Goal: Task Accomplishment & Management: Use online tool/utility

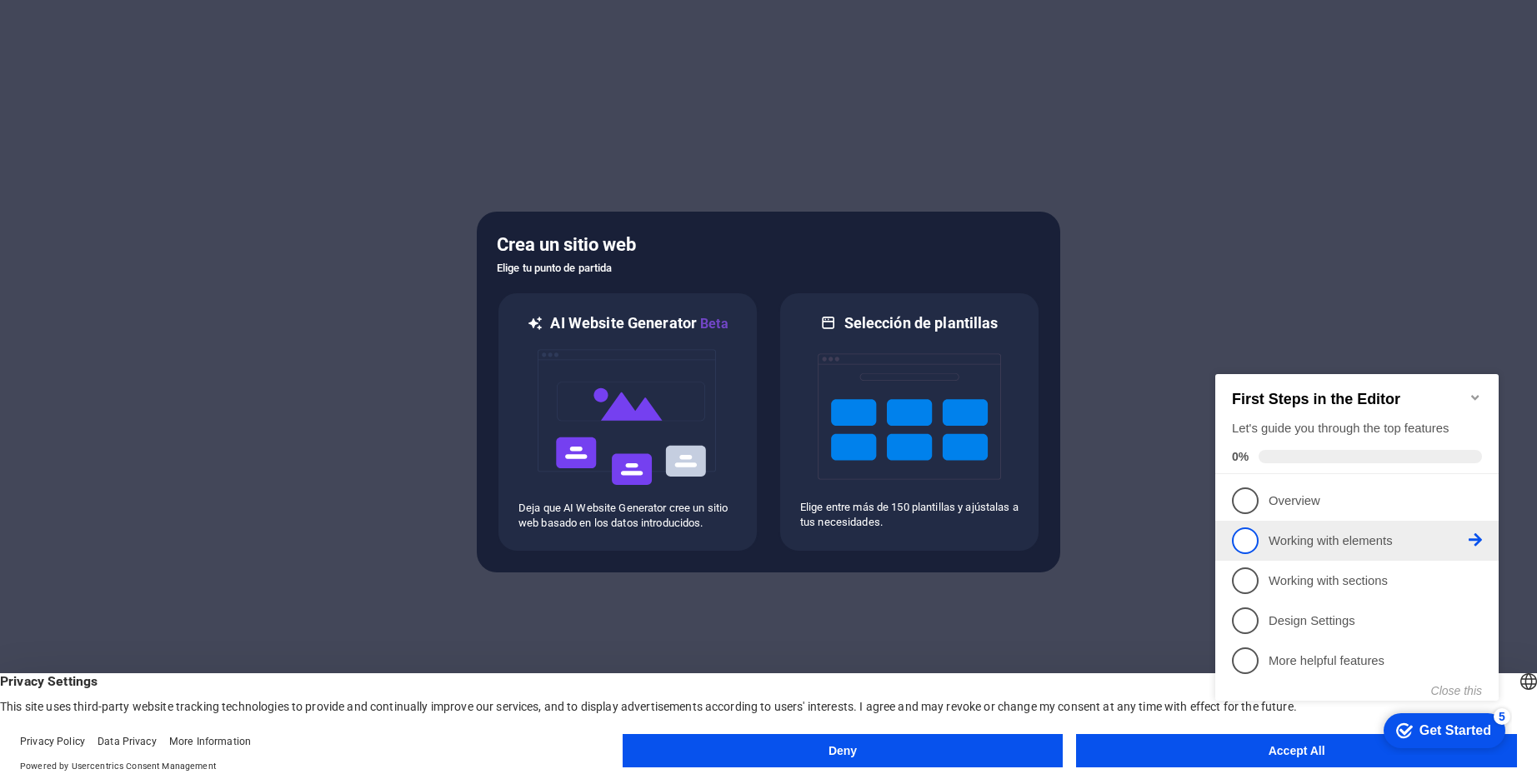
click at [1247, 534] on span "2" at bounding box center [1246, 540] width 26 height 26
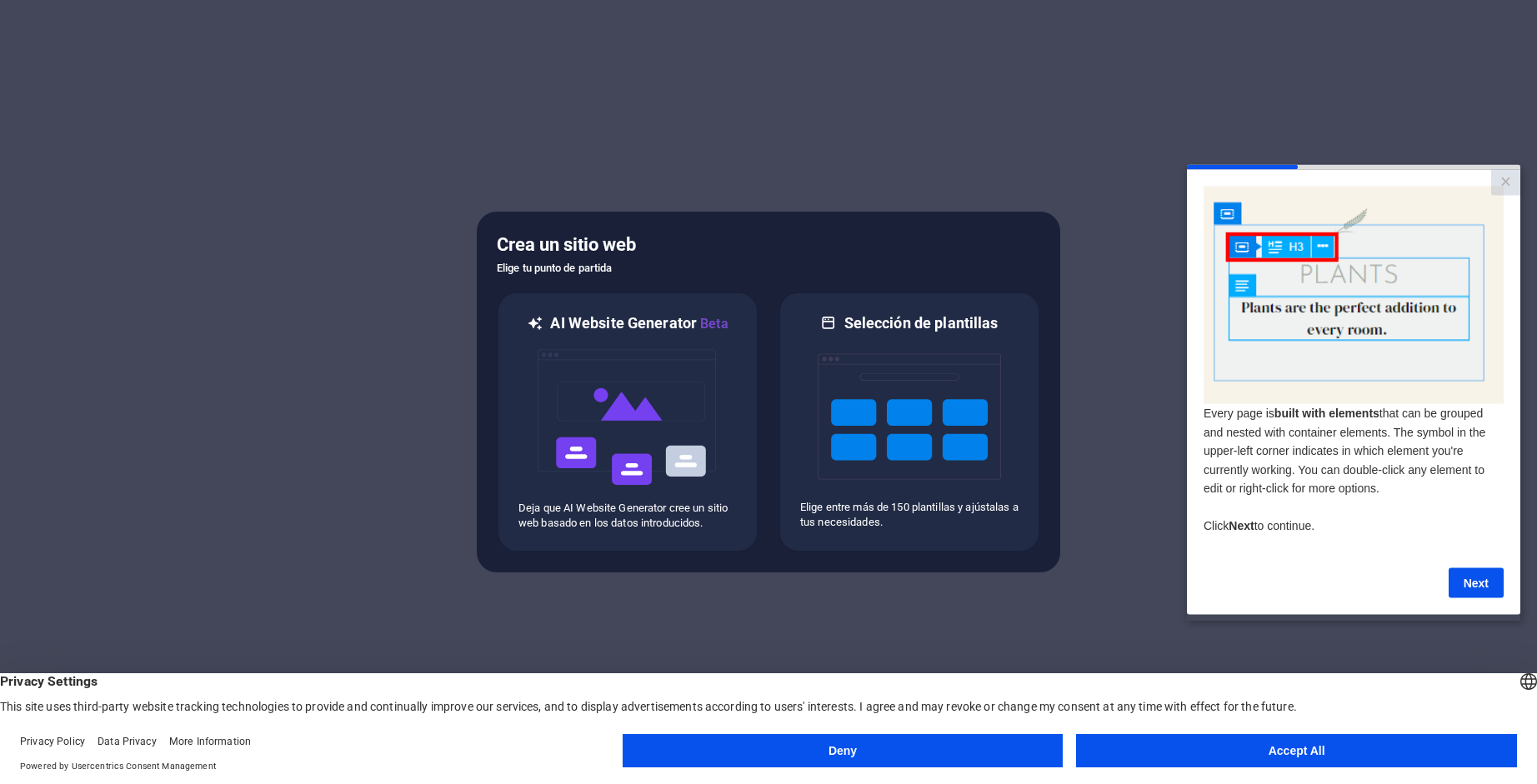
click at [1320, 748] on button "Accept All" at bounding box center [1296, 750] width 441 height 34
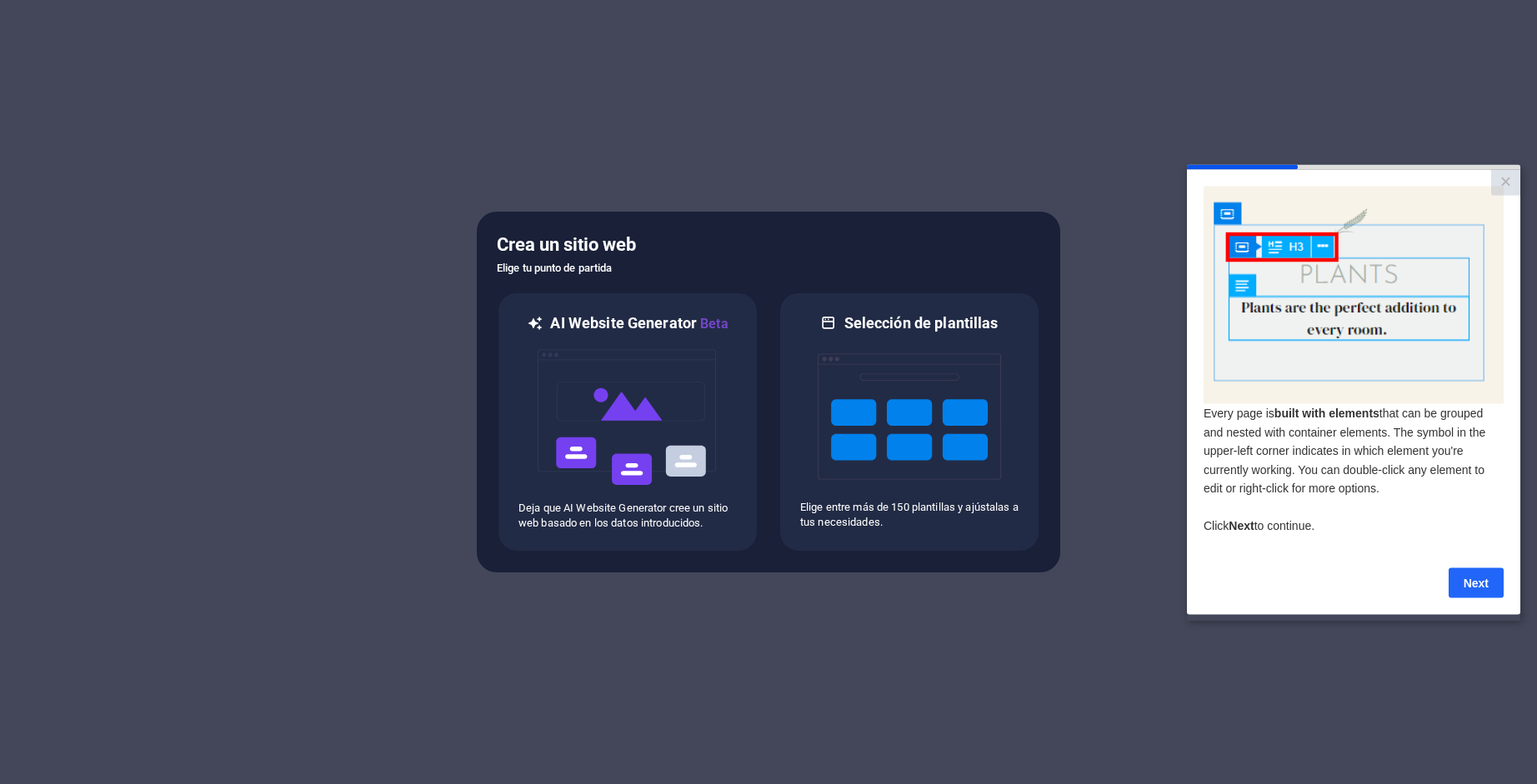
click at [1493, 576] on link "Next" at bounding box center [1476, 583] width 55 height 30
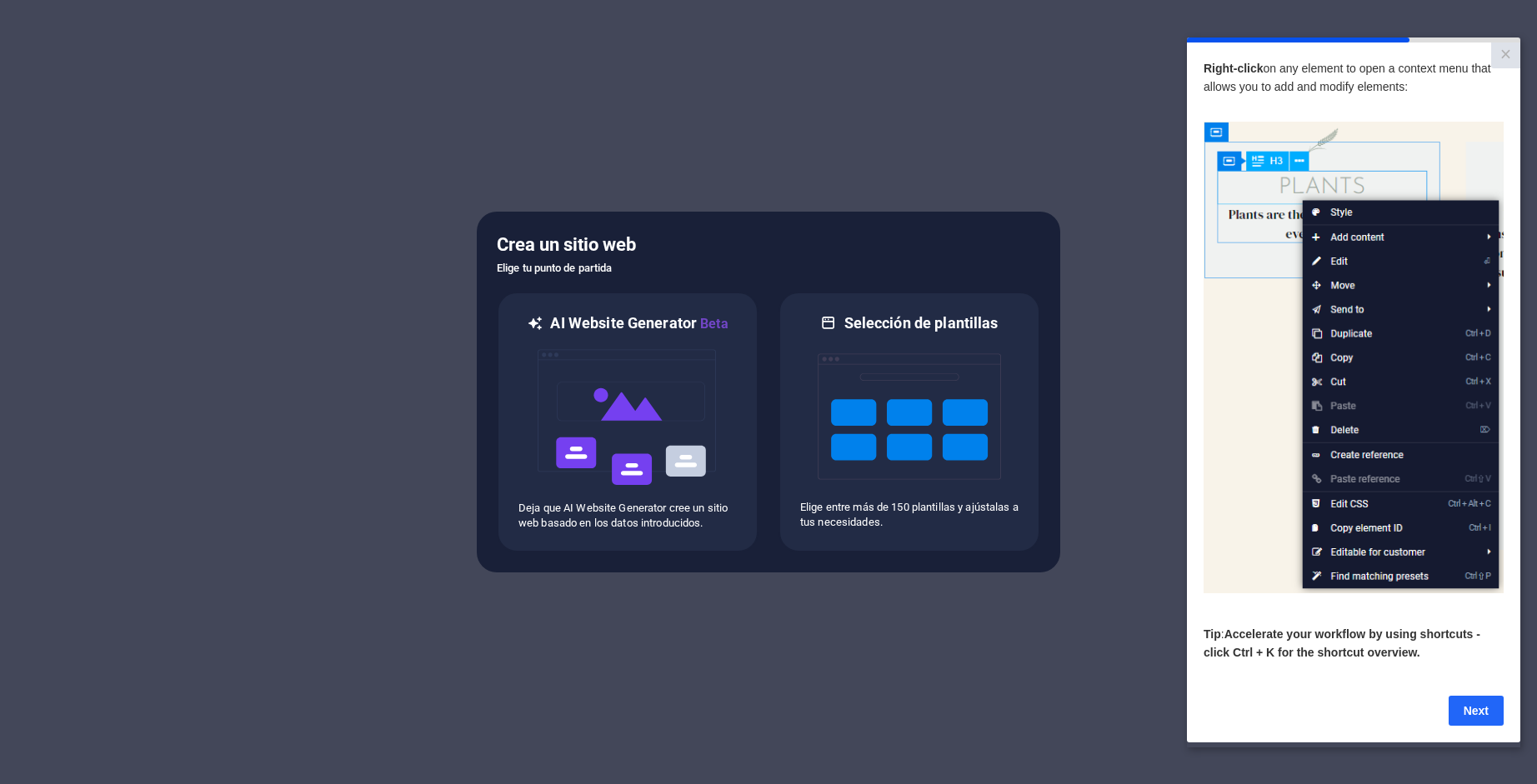
click at [1481, 718] on link "Next" at bounding box center [1476, 710] width 55 height 30
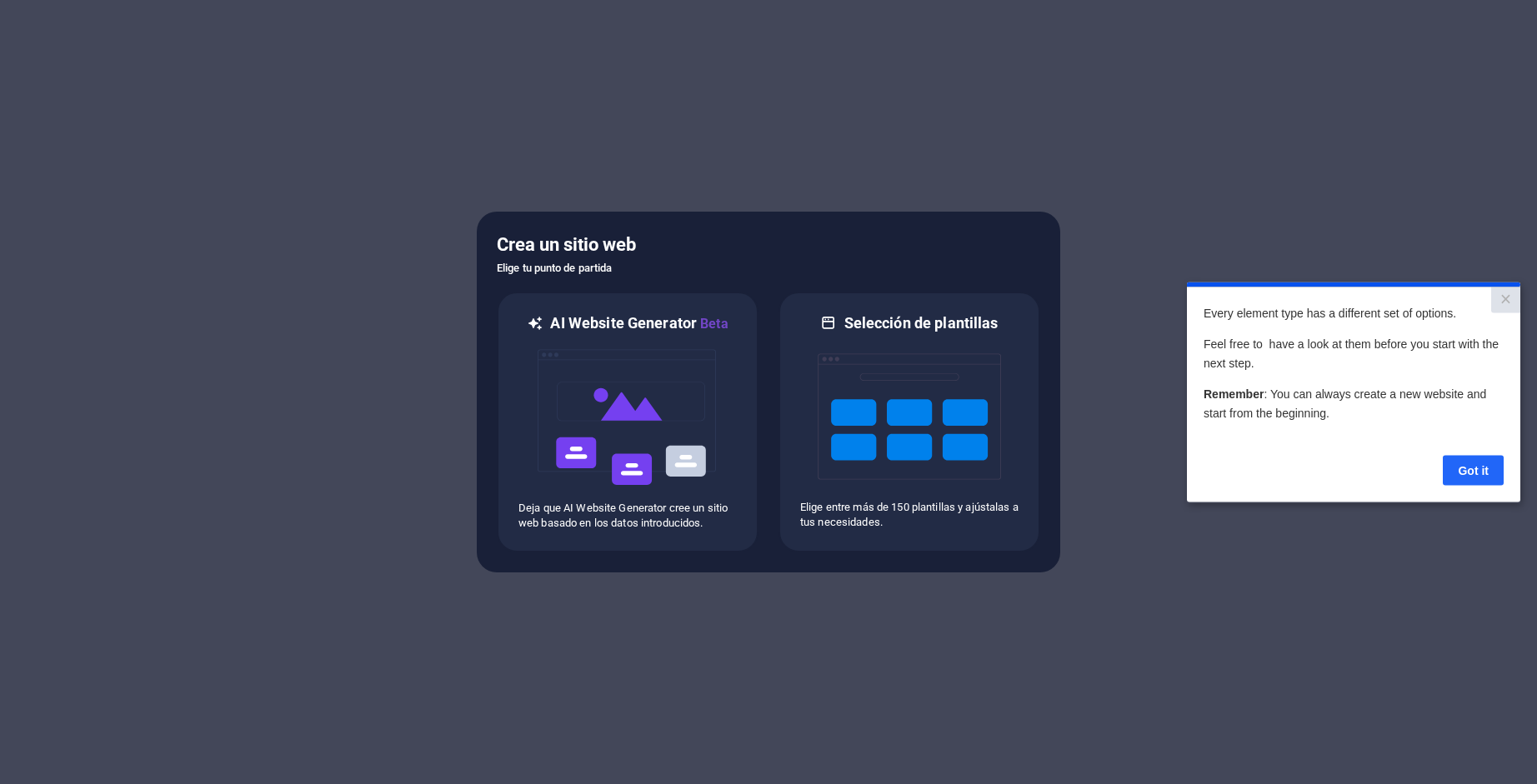
click at [1480, 468] on link "Got it" at bounding box center [1473, 470] width 61 height 30
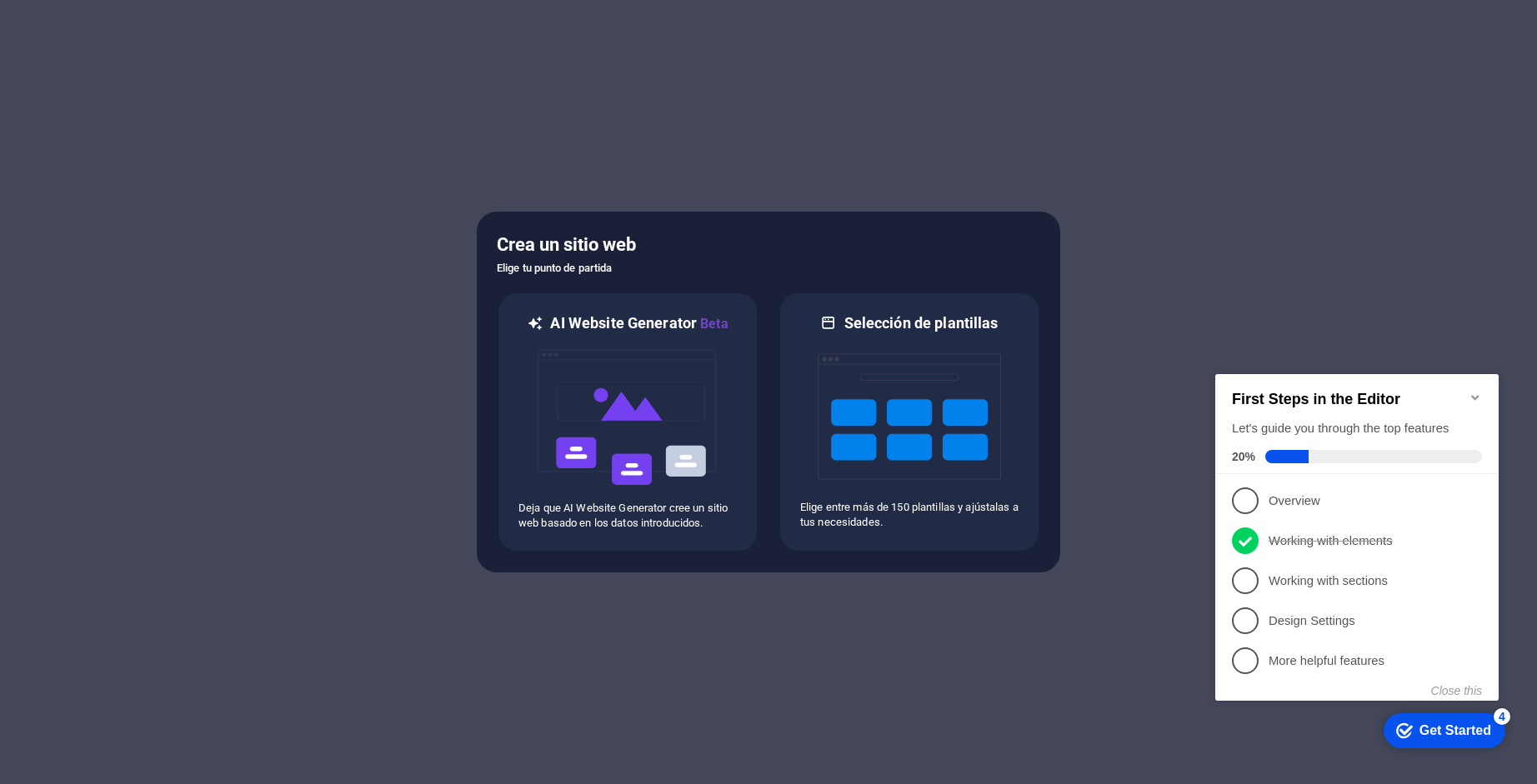
click at [1437, 723] on div "Get Started" at bounding box center [1455, 730] width 72 height 15
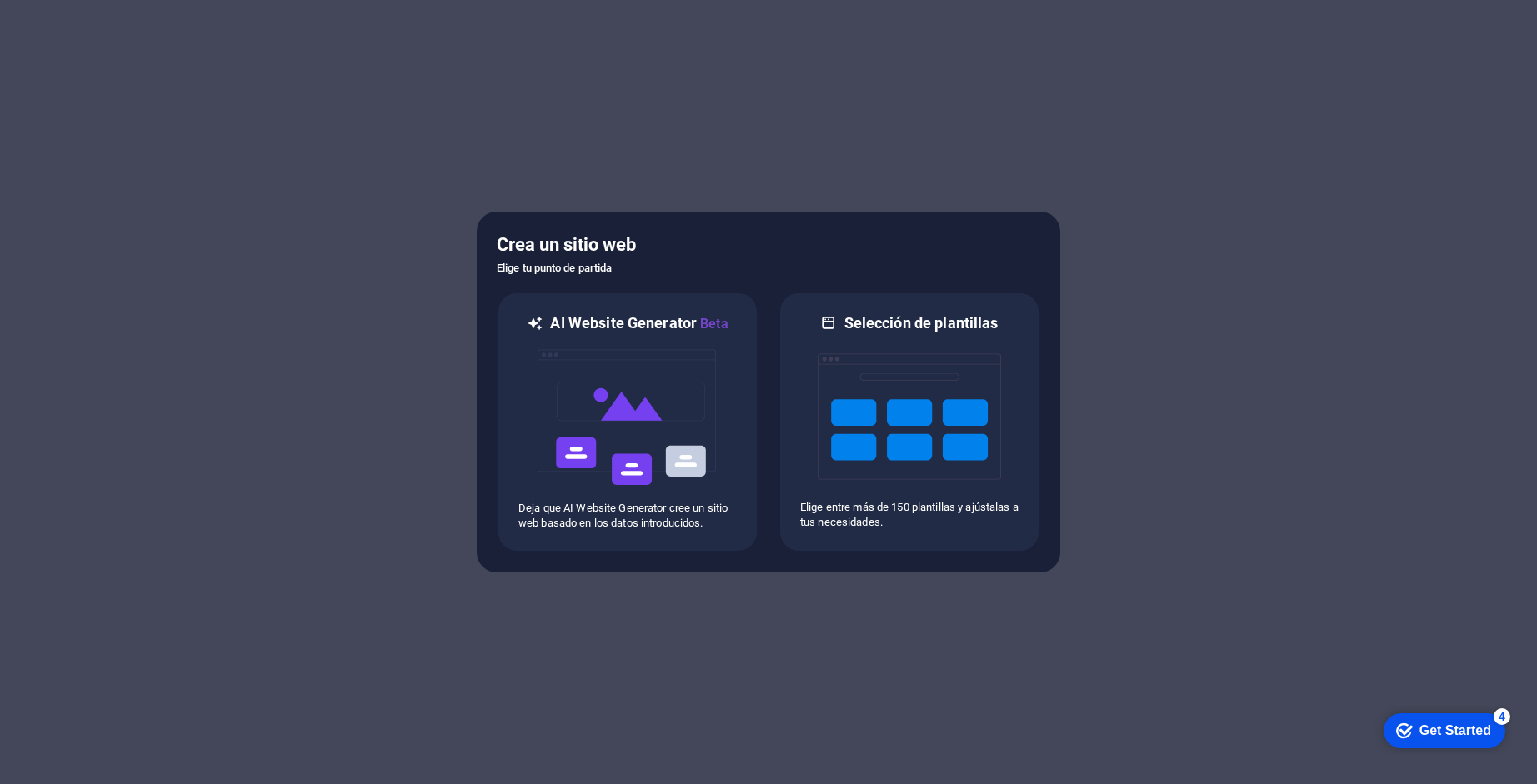
click at [1437, 723] on div "Get Started" at bounding box center [1455, 730] width 72 height 15
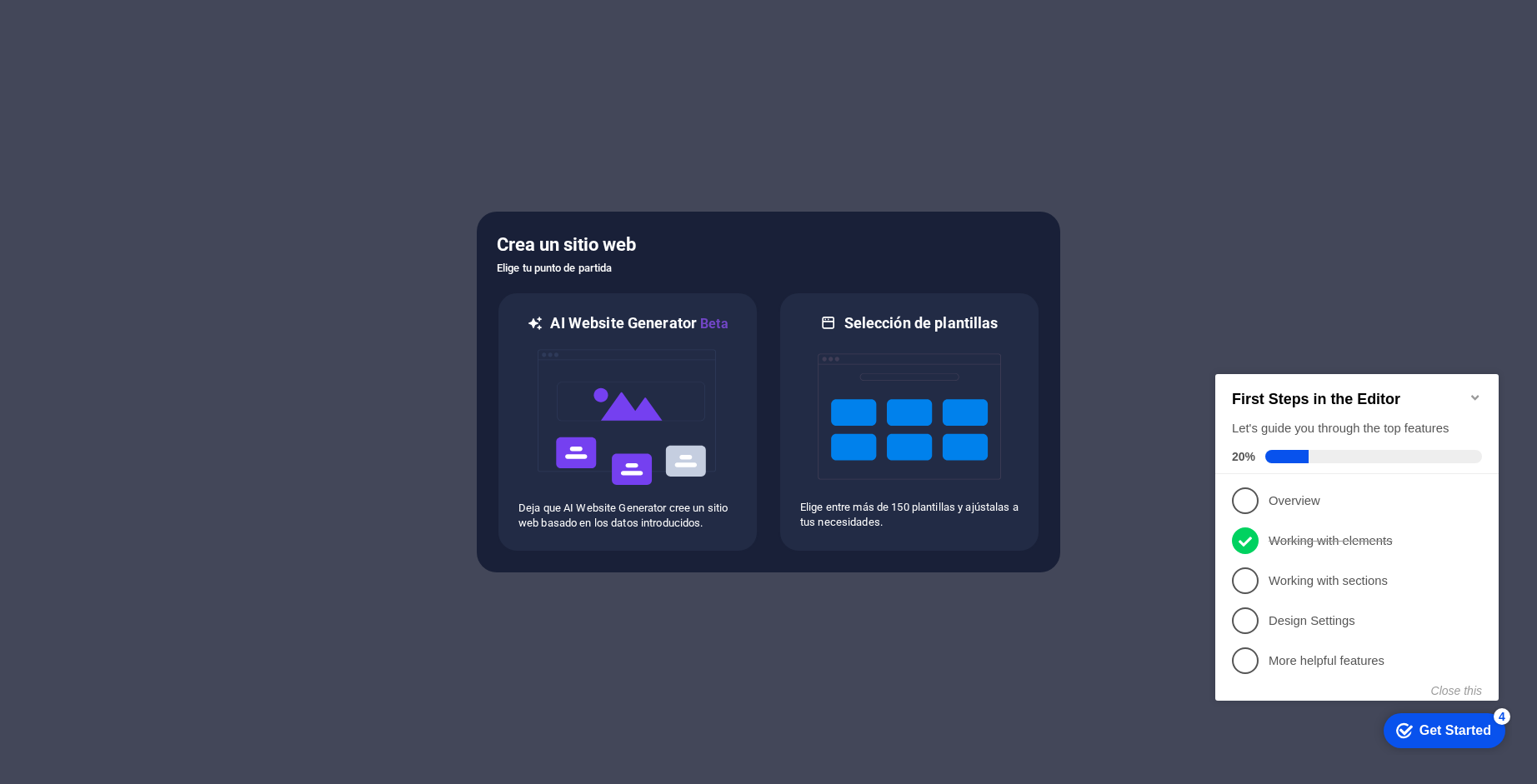
click at [1437, 723] on div "Get Started" at bounding box center [1455, 730] width 72 height 15
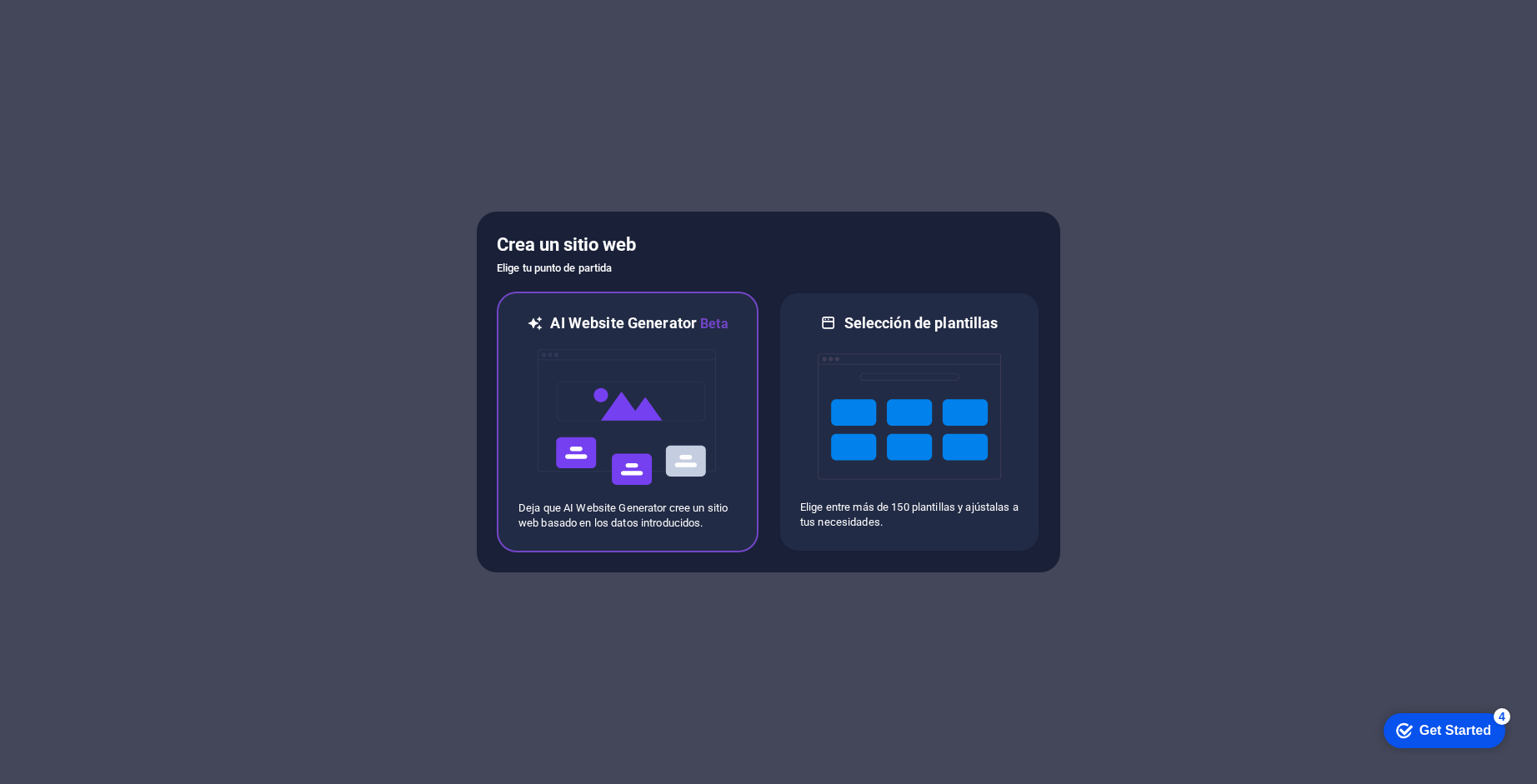
click at [601, 405] on img at bounding box center [628, 417] width 184 height 167
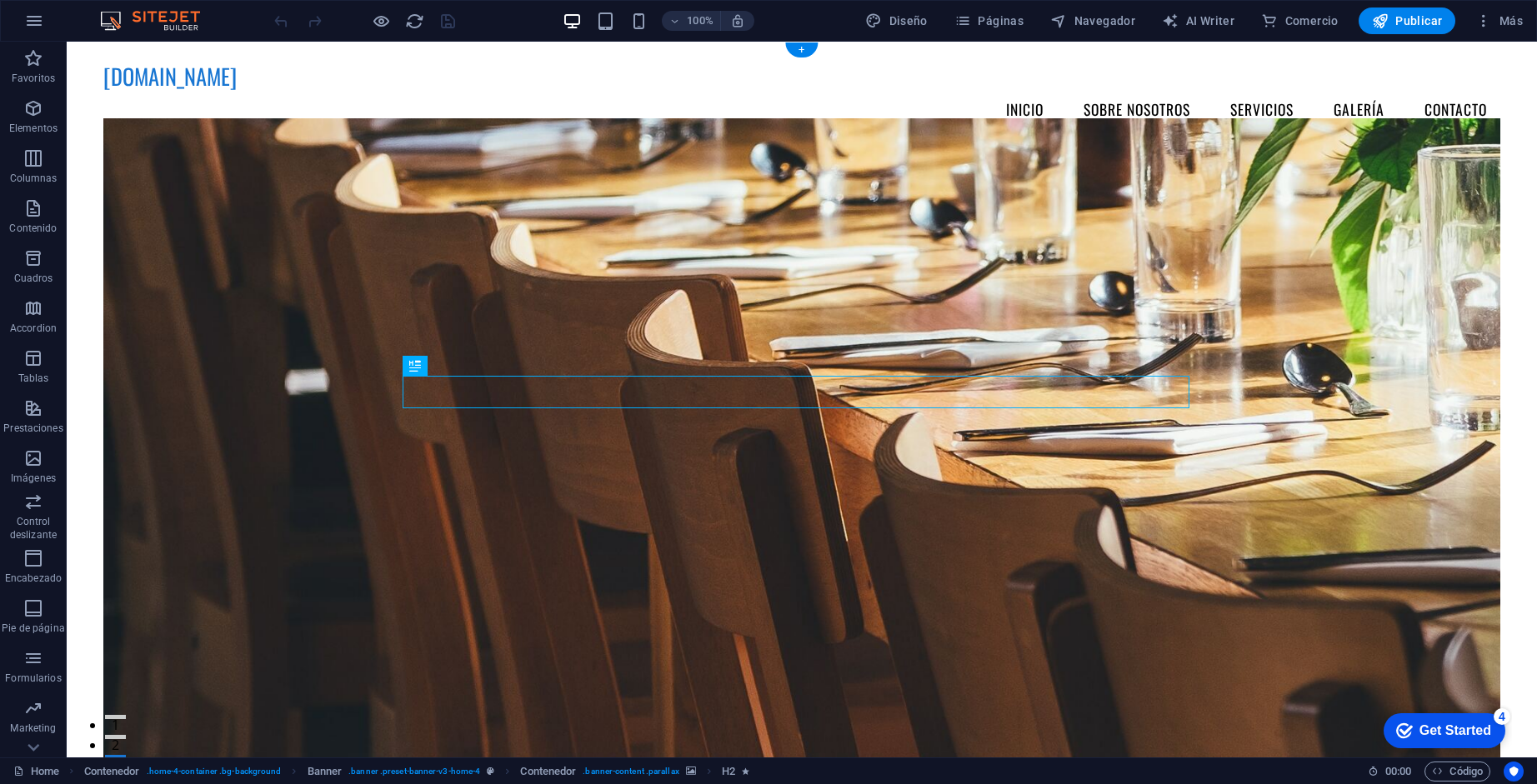
click at [788, 244] on figure at bounding box center [802, 444] width 1397 height 652
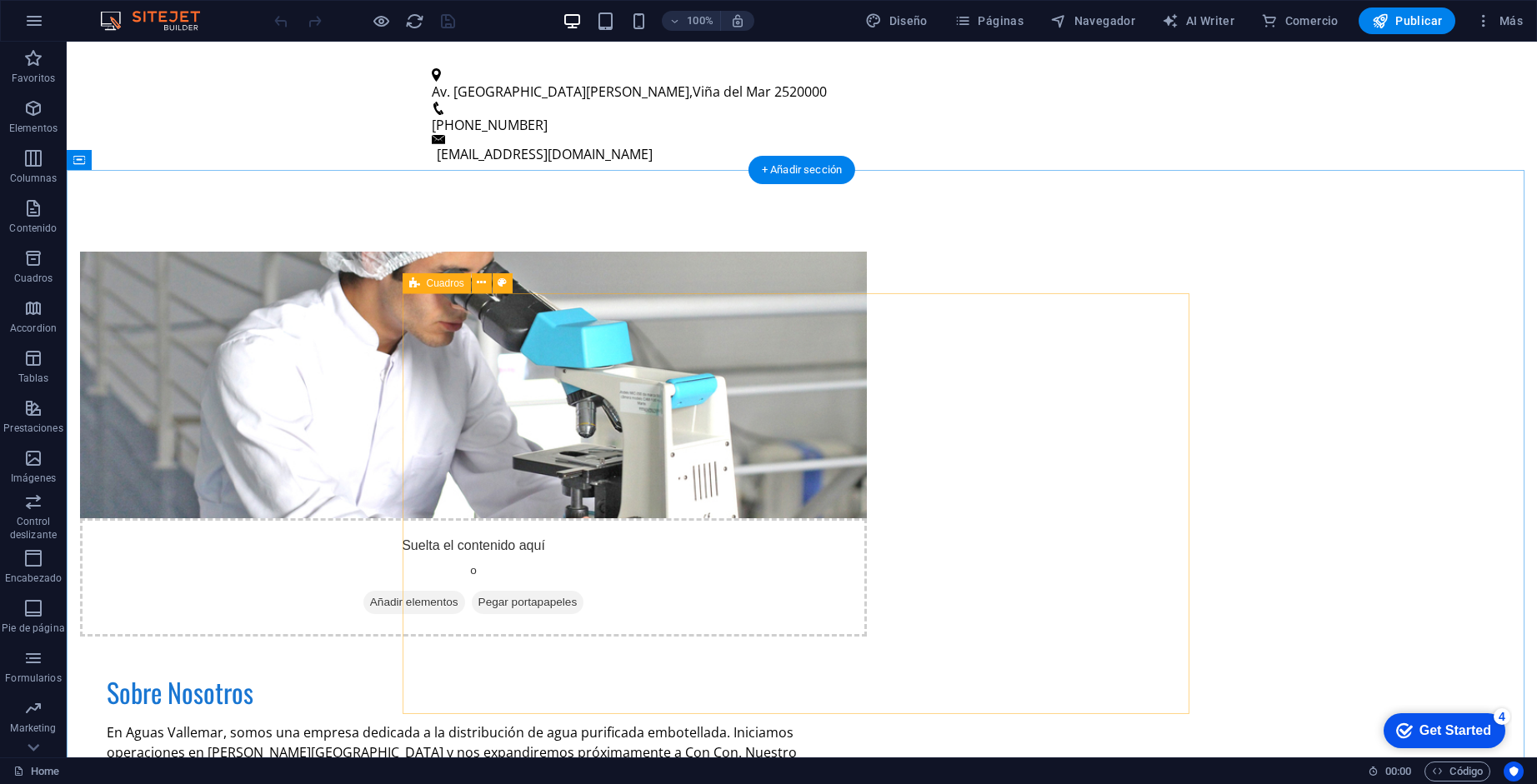
scroll to position [1166, 0]
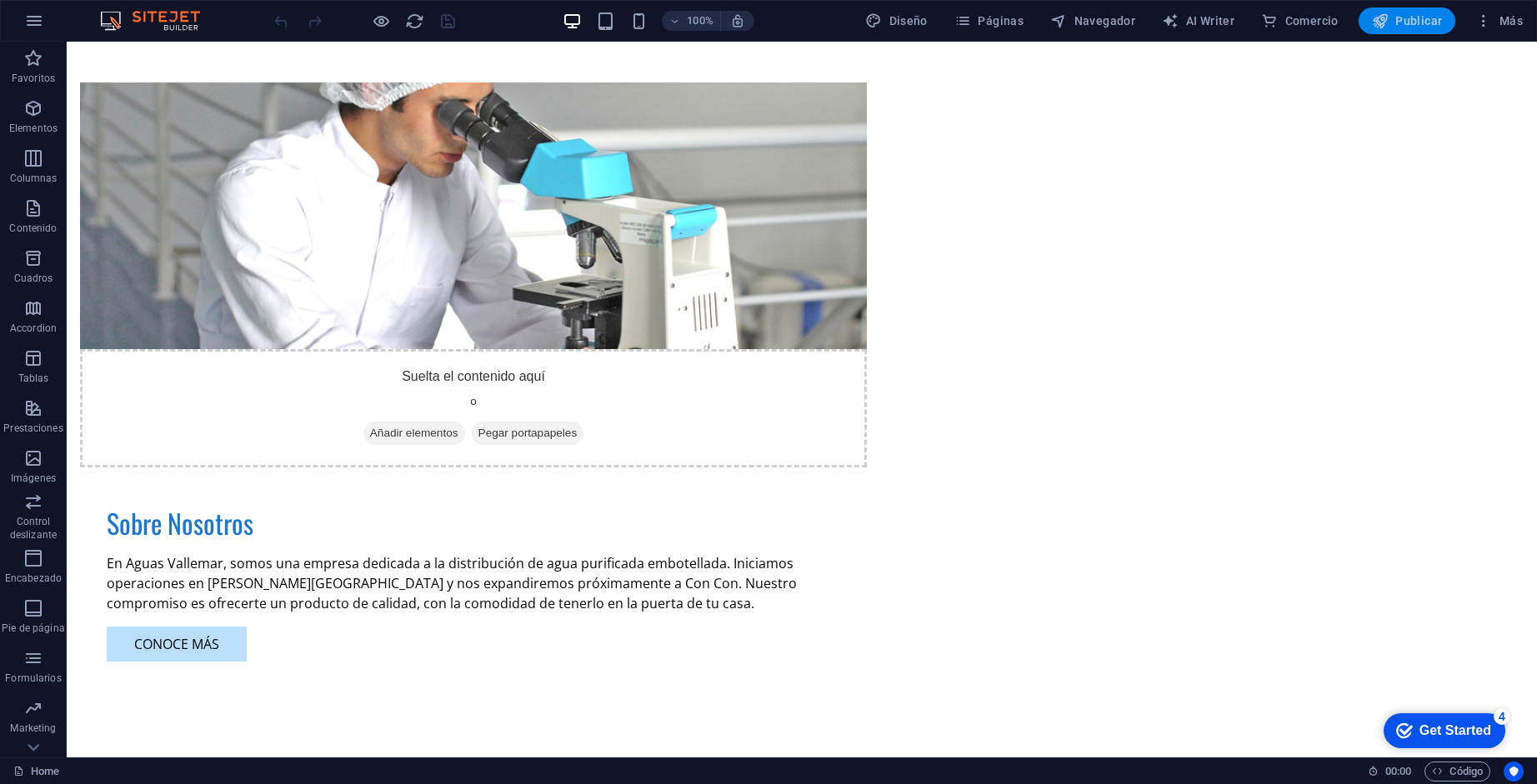
click at [1430, 22] on span "Publicar" at bounding box center [1407, 20] width 71 height 17
